Goal: Task Accomplishment & Management: Manage account settings

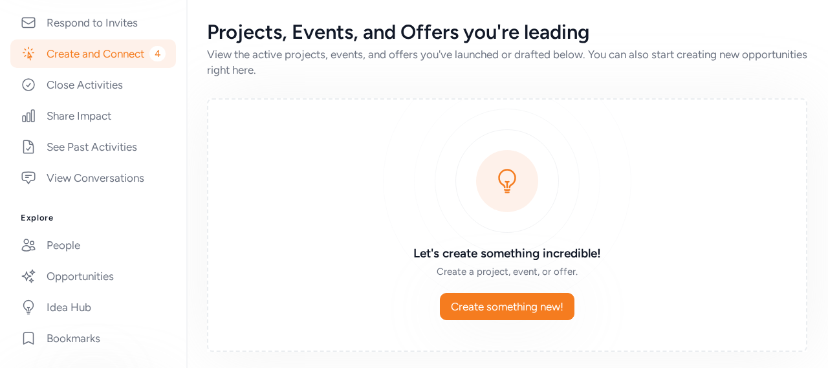
scroll to position [283, 0]
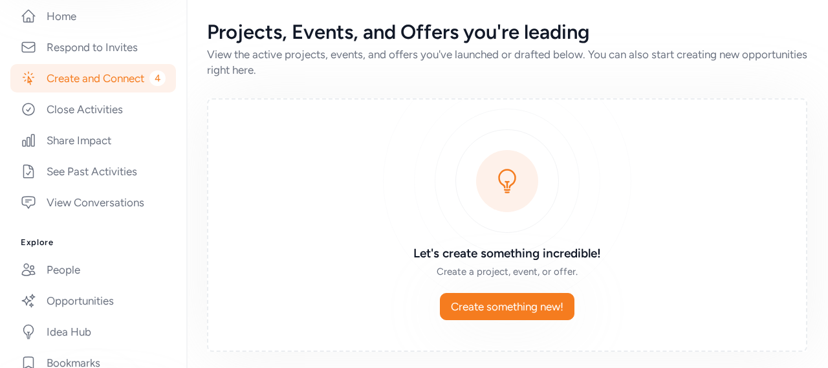
click at [87, 69] on link "Create and Connect 4" at bounding box center [93, 78] width 166 height 28
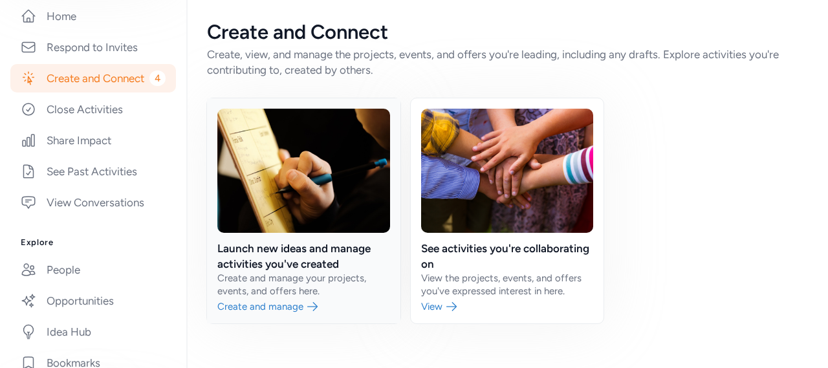
click at [322, 258] on link at bounding box center [304, 210] width 194 height 225
